Goal: Check status: Check status

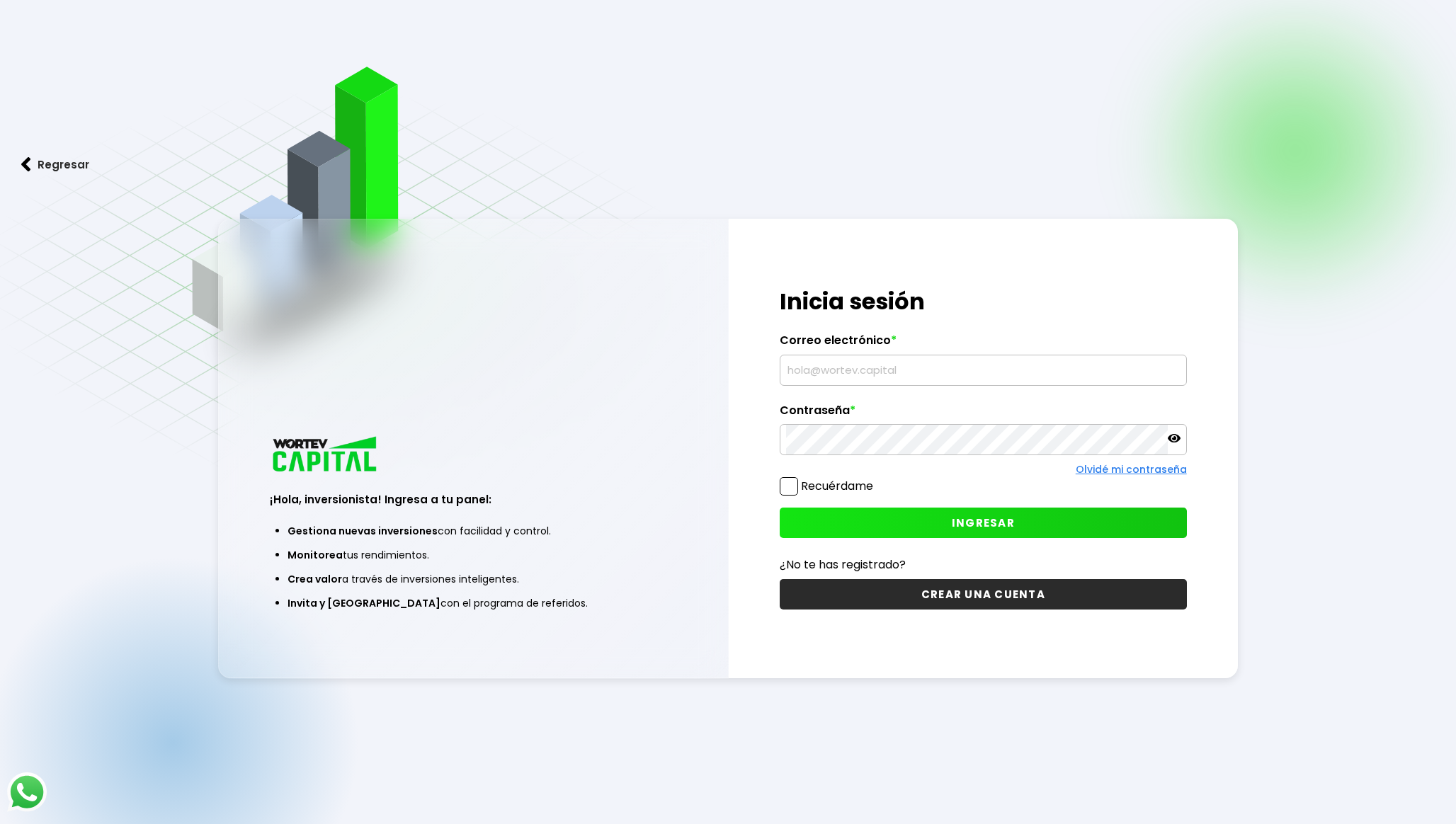
type input "[EMAIL_ADDRESS][DOMAIN_NAME]"
click at [843, 517] on button "INGRESAR" at bounding box center [983, 522] width 407 height 30
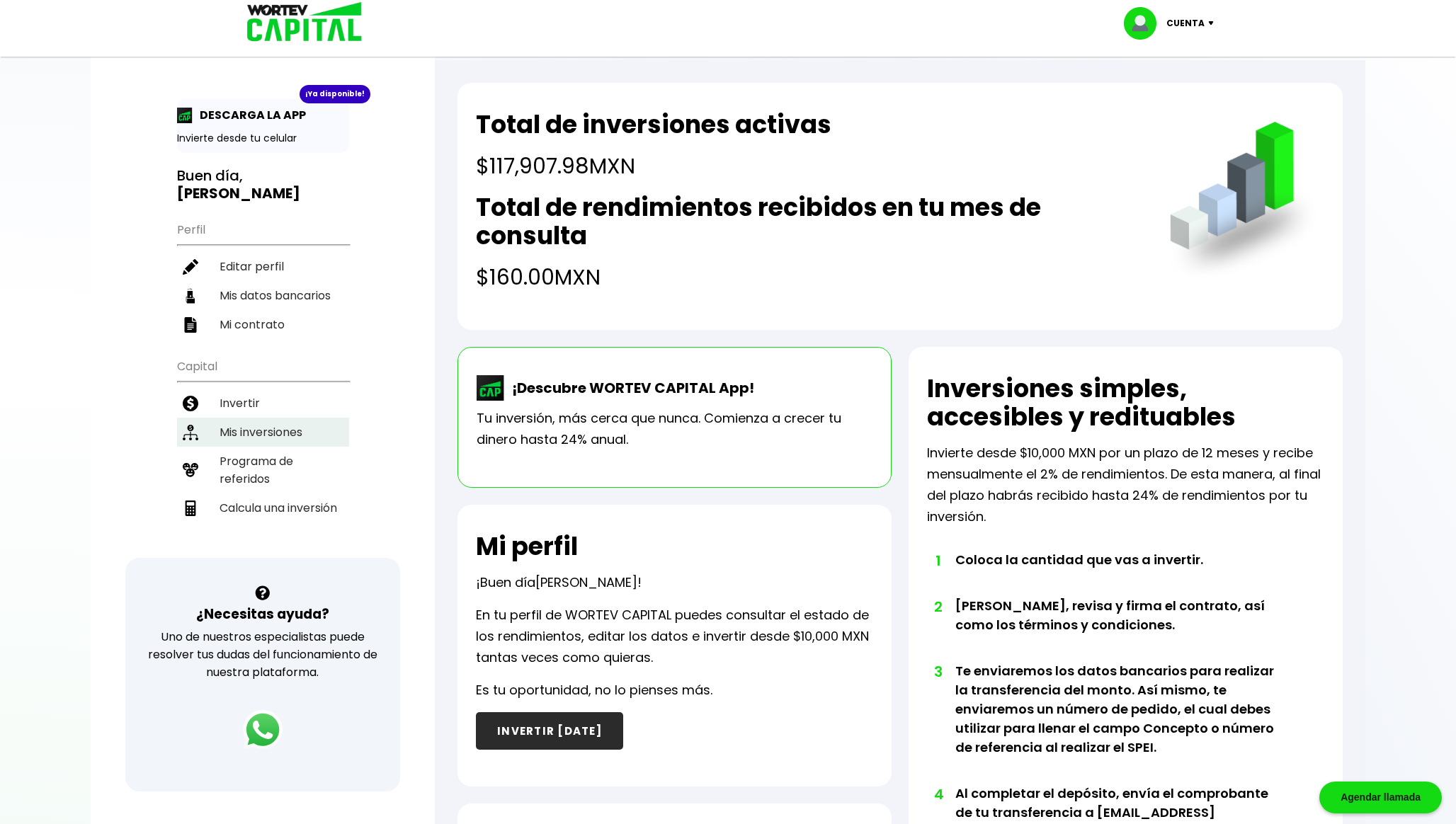
click at [294, 429] on li "Mis inversiones" at bounding box center [263, 432] width 172 height 29
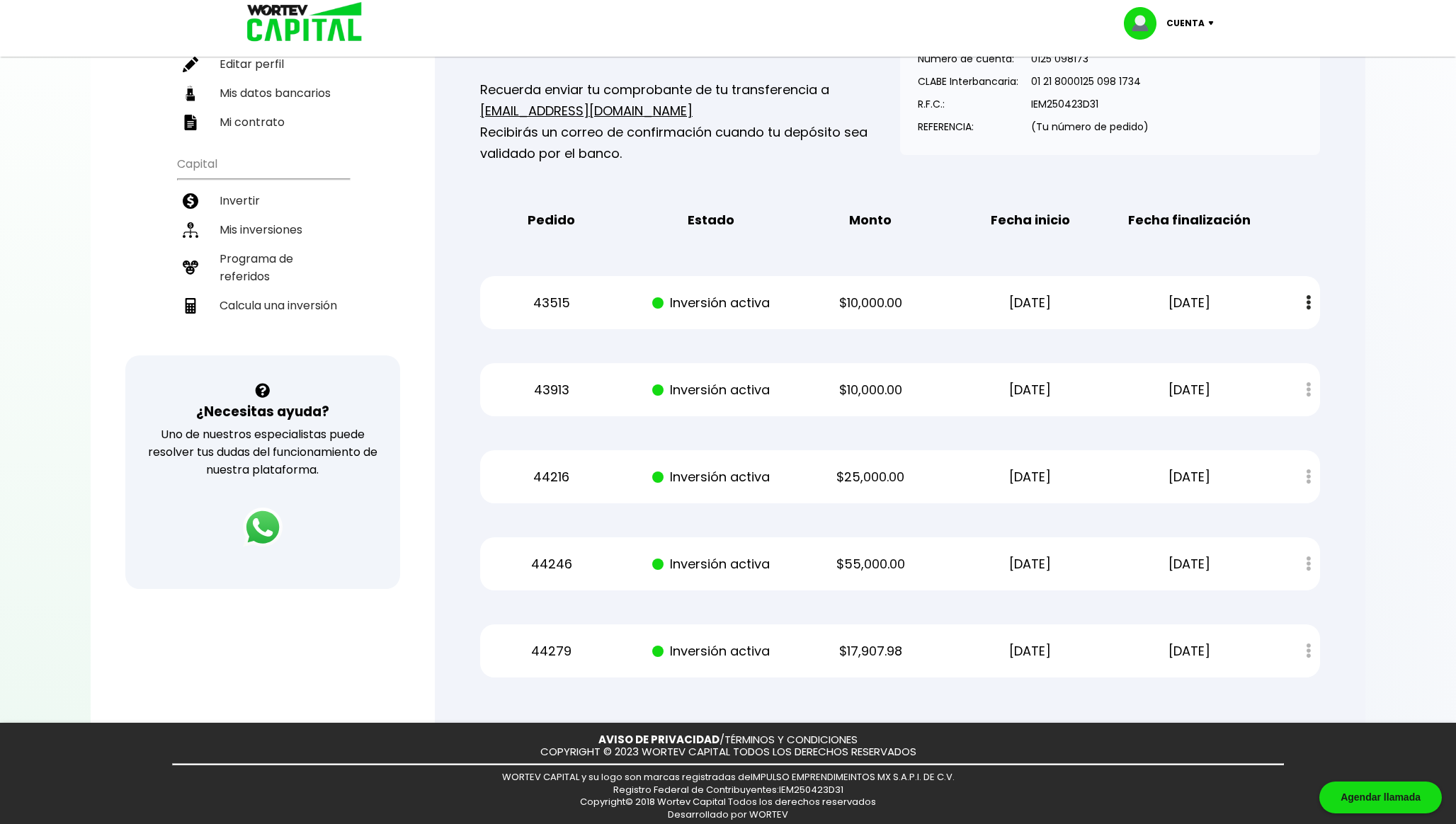
scroll to position [200, 0]
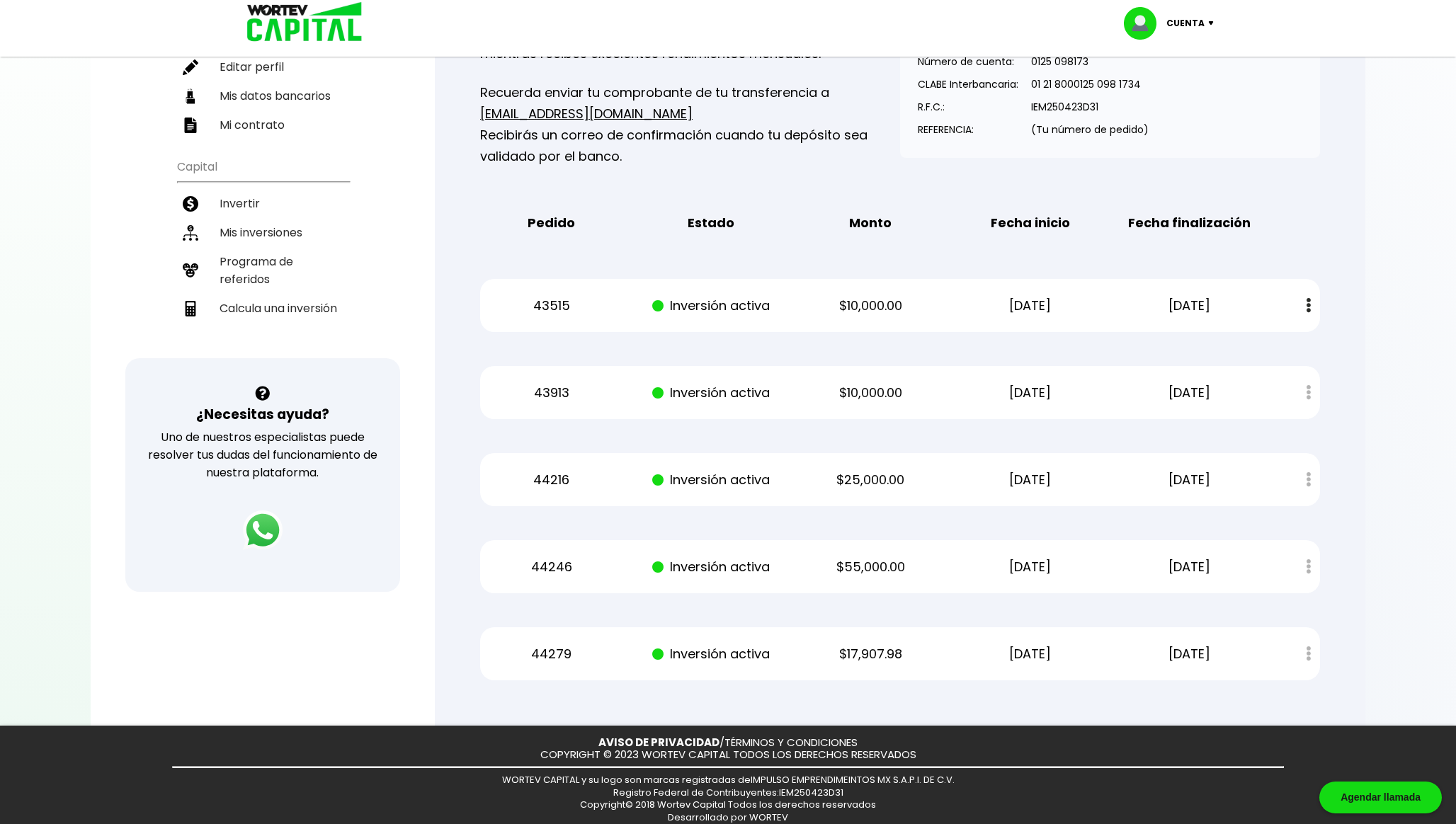
click at [949, 217] on div "Pedido Estado Monto Fecha inicio Fecha finalización" at bounding box center [900, 222] width 840 height 44
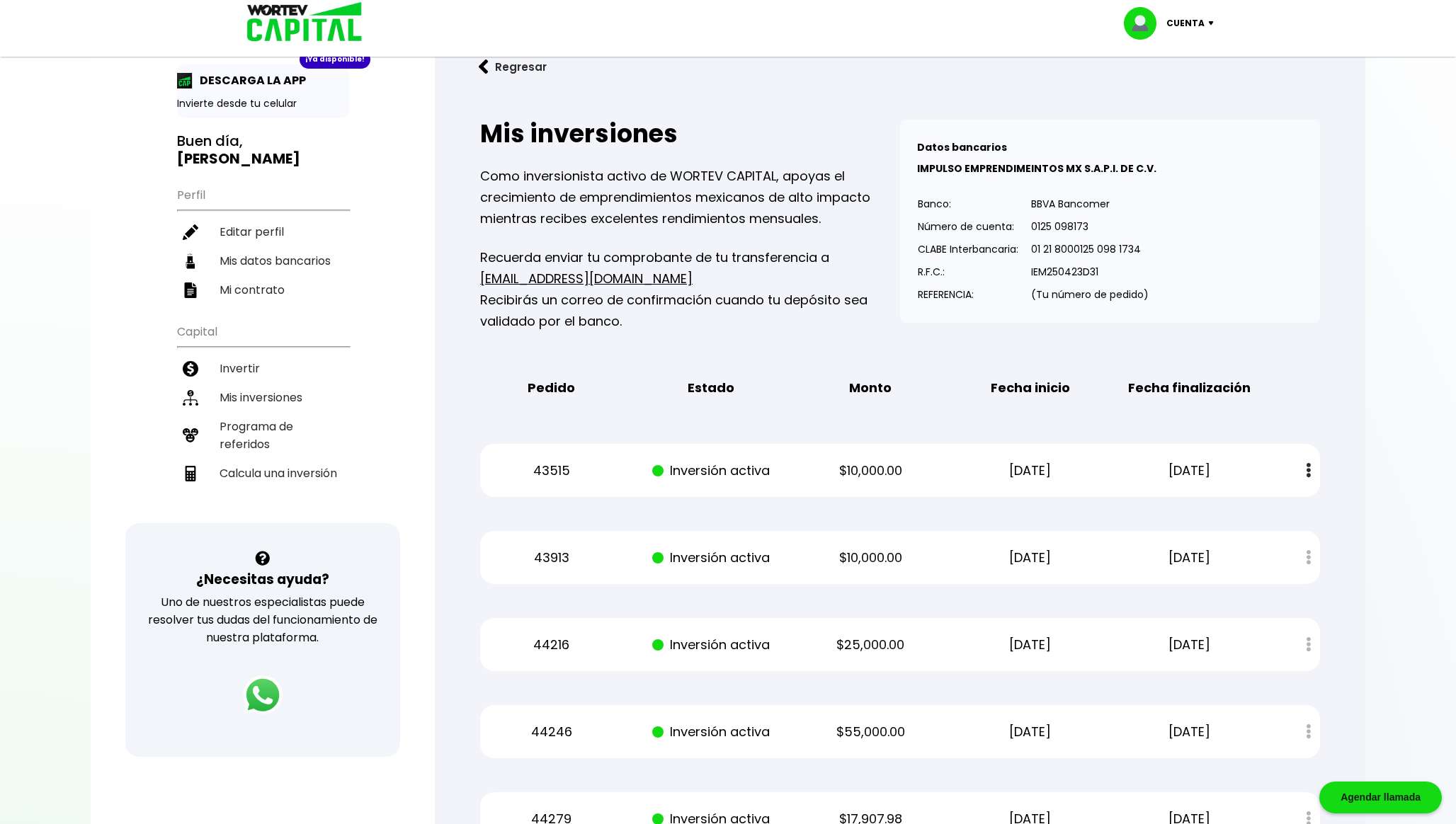
scroll to position [0, 0]
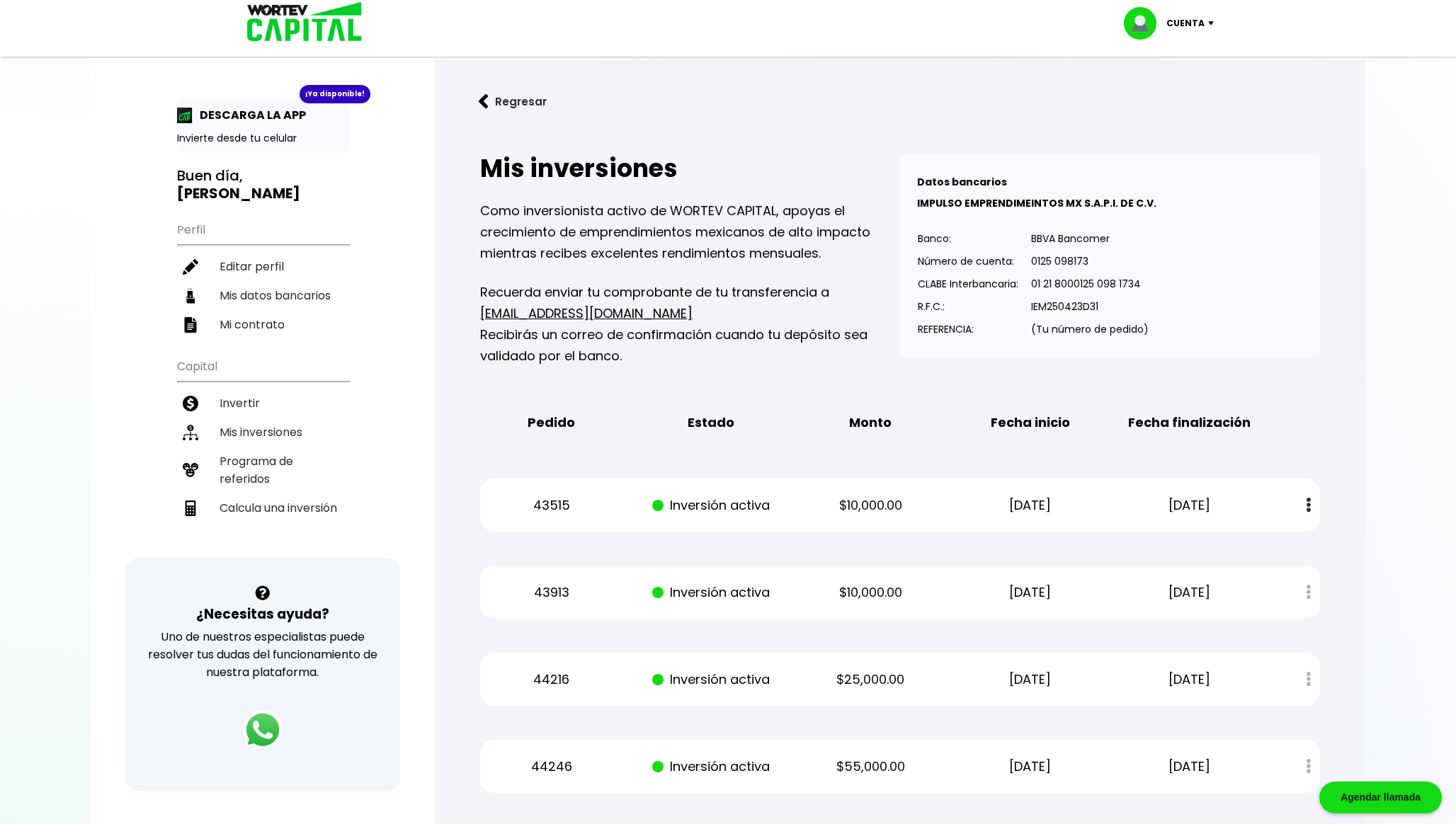
click at [1188, 30] on p "Cuenta" at bounding box center [1186, 23] width 38 height 21
click at [1168, 101] on li "Cerrar sesión" at bounding box center [1171, 94] width 113 height 29
